Goal: Task Accomplishment & Management: Manage account settings

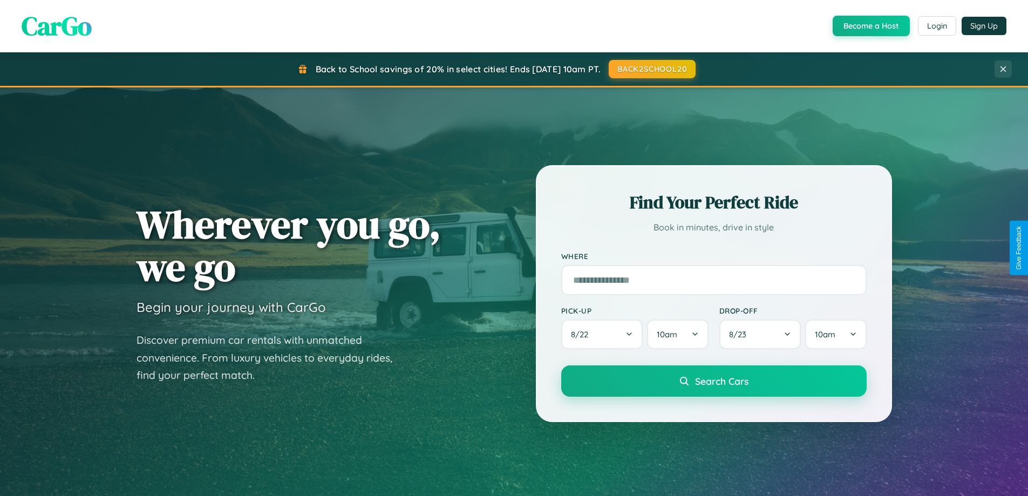
scroll to position [742, 0]
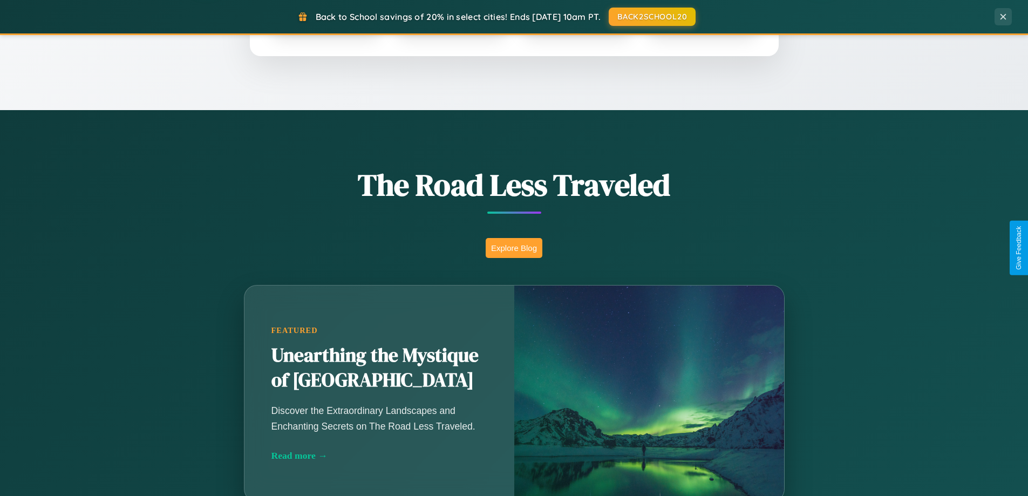
click at [514, 248] on button "Explore Blog" at bounding box center [513, 248] width 57 height 20
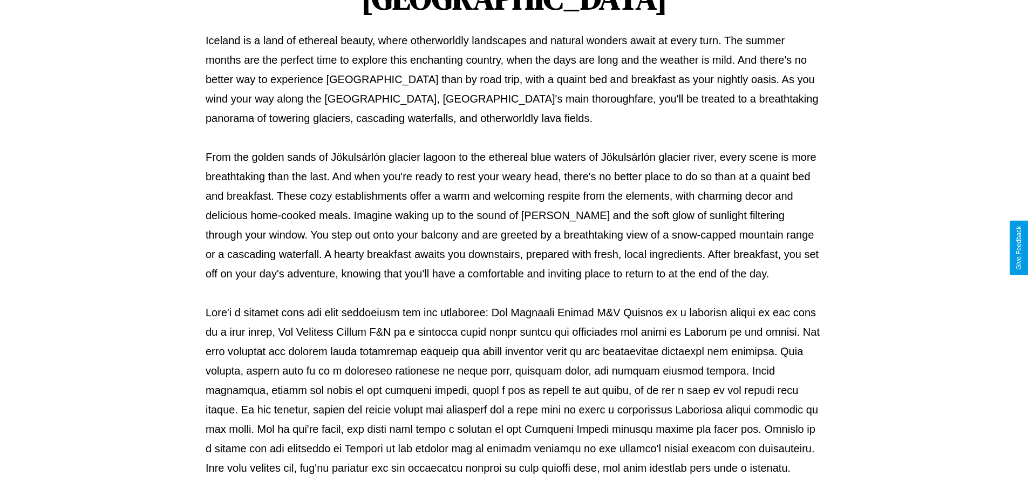
scroll to position [349, 0]
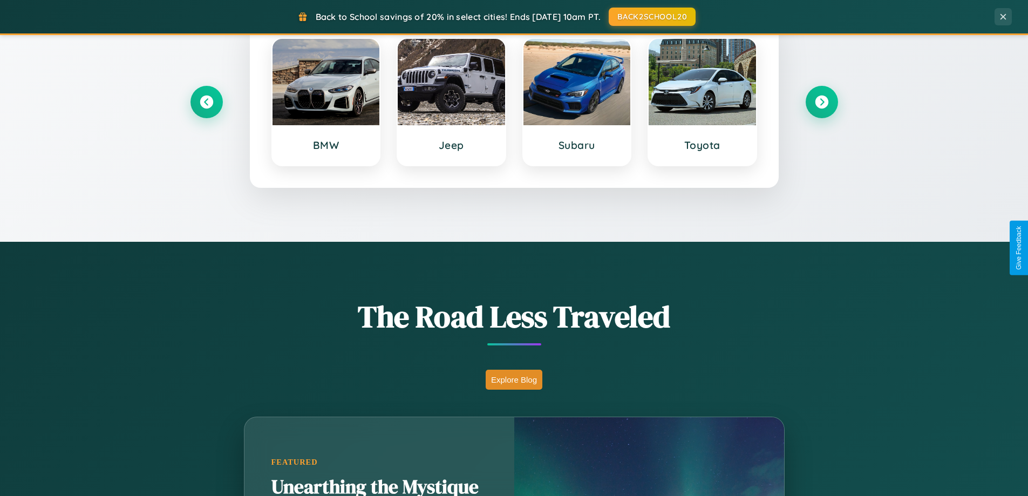
scroll to position [465, 0]
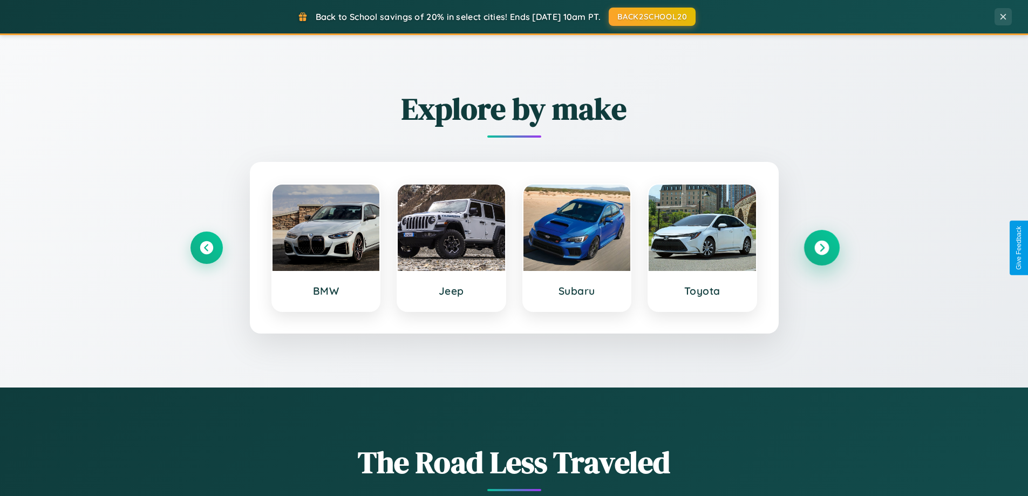
click at [821, 248] on icon at bounding box center [821, 248] width 15 height 15
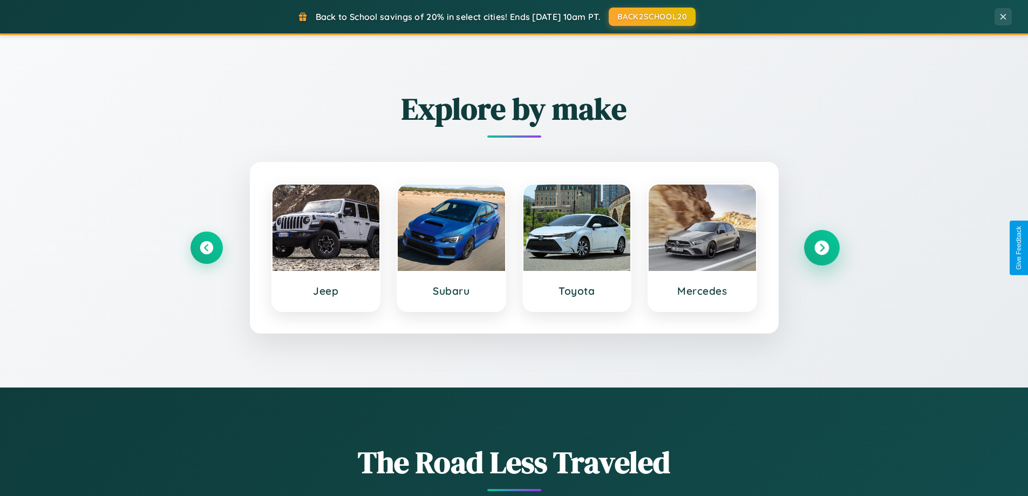
scroll to position [0, 0]
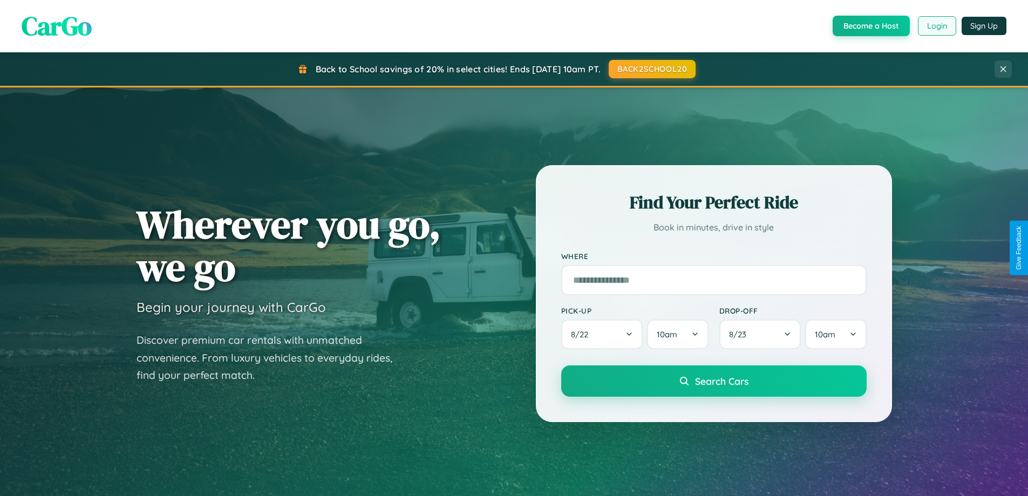
click at [936, 26] on button "Login" at bounding box center [937, 25] width 38 height 19
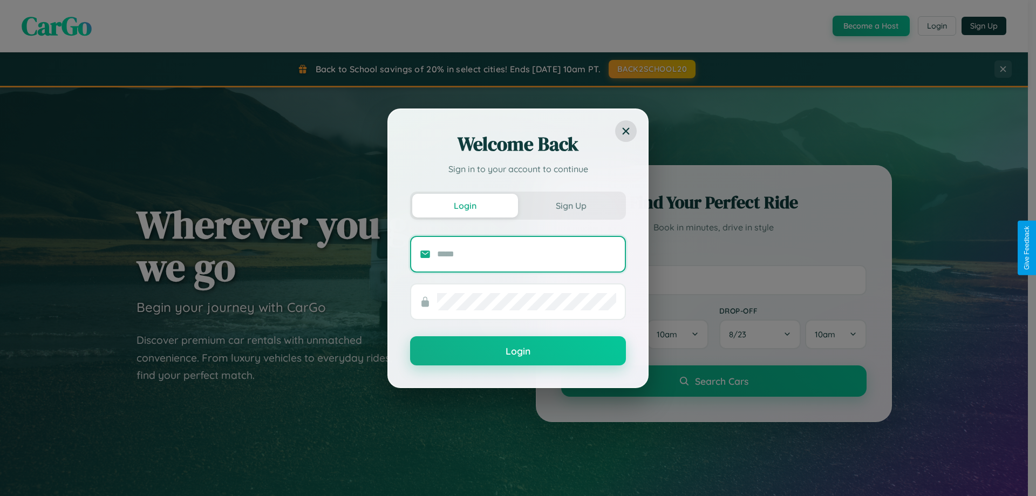
click at [526, 254] on input "text" at bounding box center [526, 253] width 179 height 17
type input "**********"
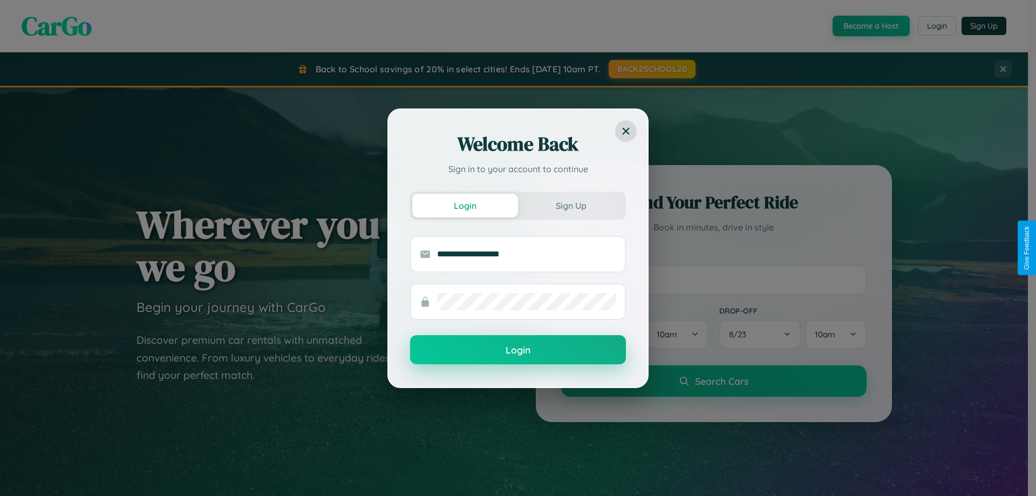
click at [518, 350] on button "Login" at bounding box center [518, 349] width 216 height 29
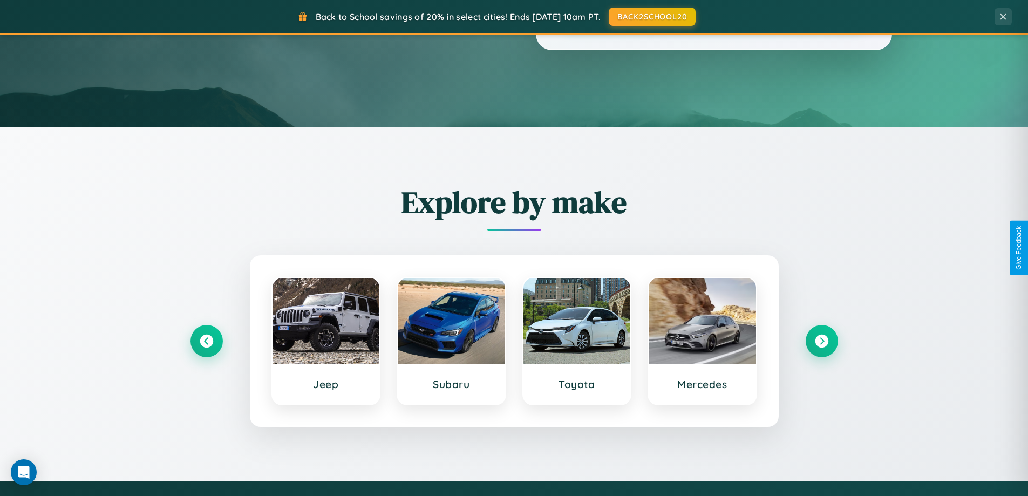
scroll to position [32, 0]
